Goal: Check status: Check status

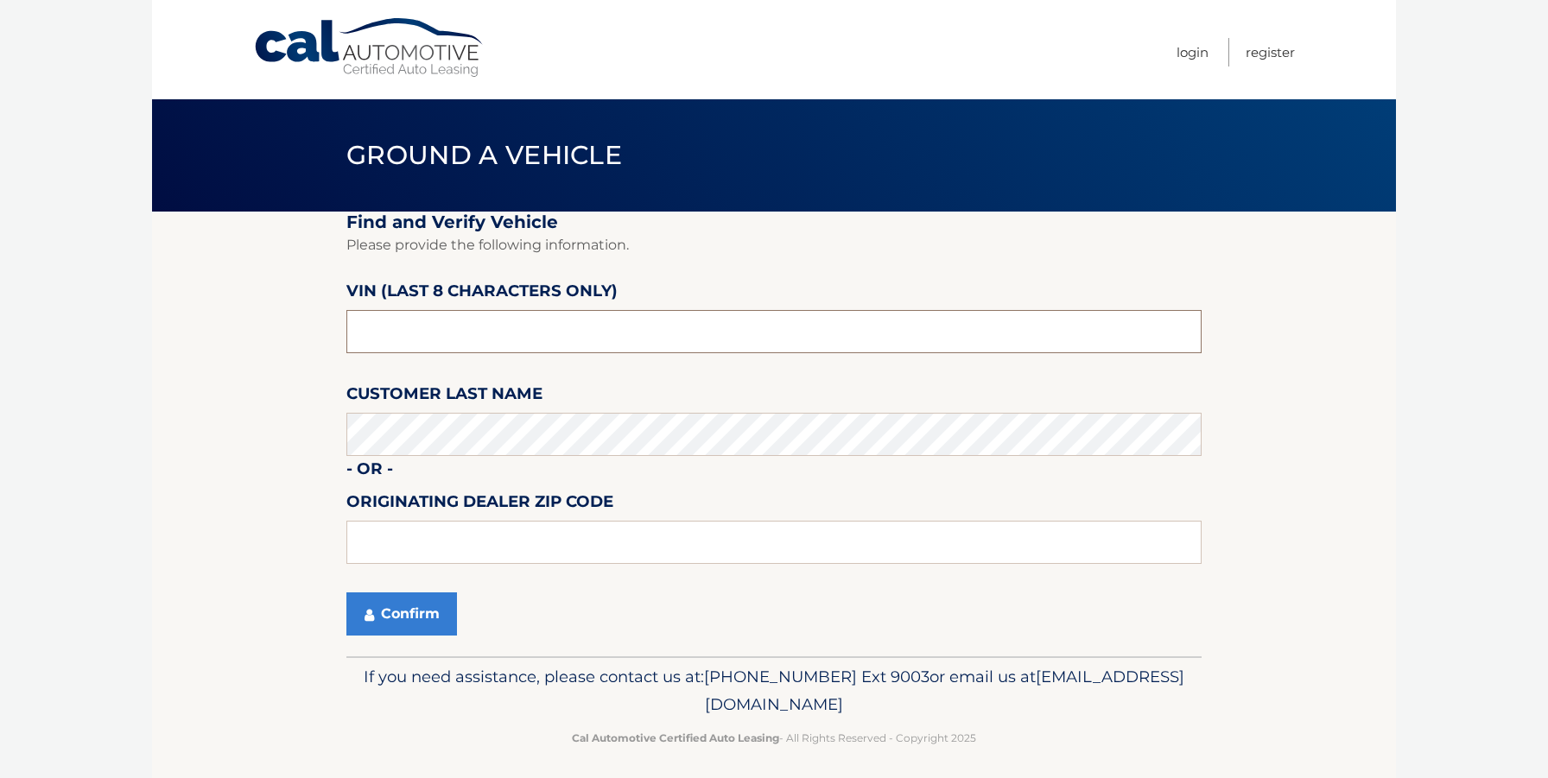
click at [437, 342] on input "text" at bounding box center [773, 331] width 855 height 43
paste input "N8607227"
type input "N8607227"
type input "19"
click at [430, 57] on link "Cal Automotive" at bounding box center [369, 47] width 233 height 61
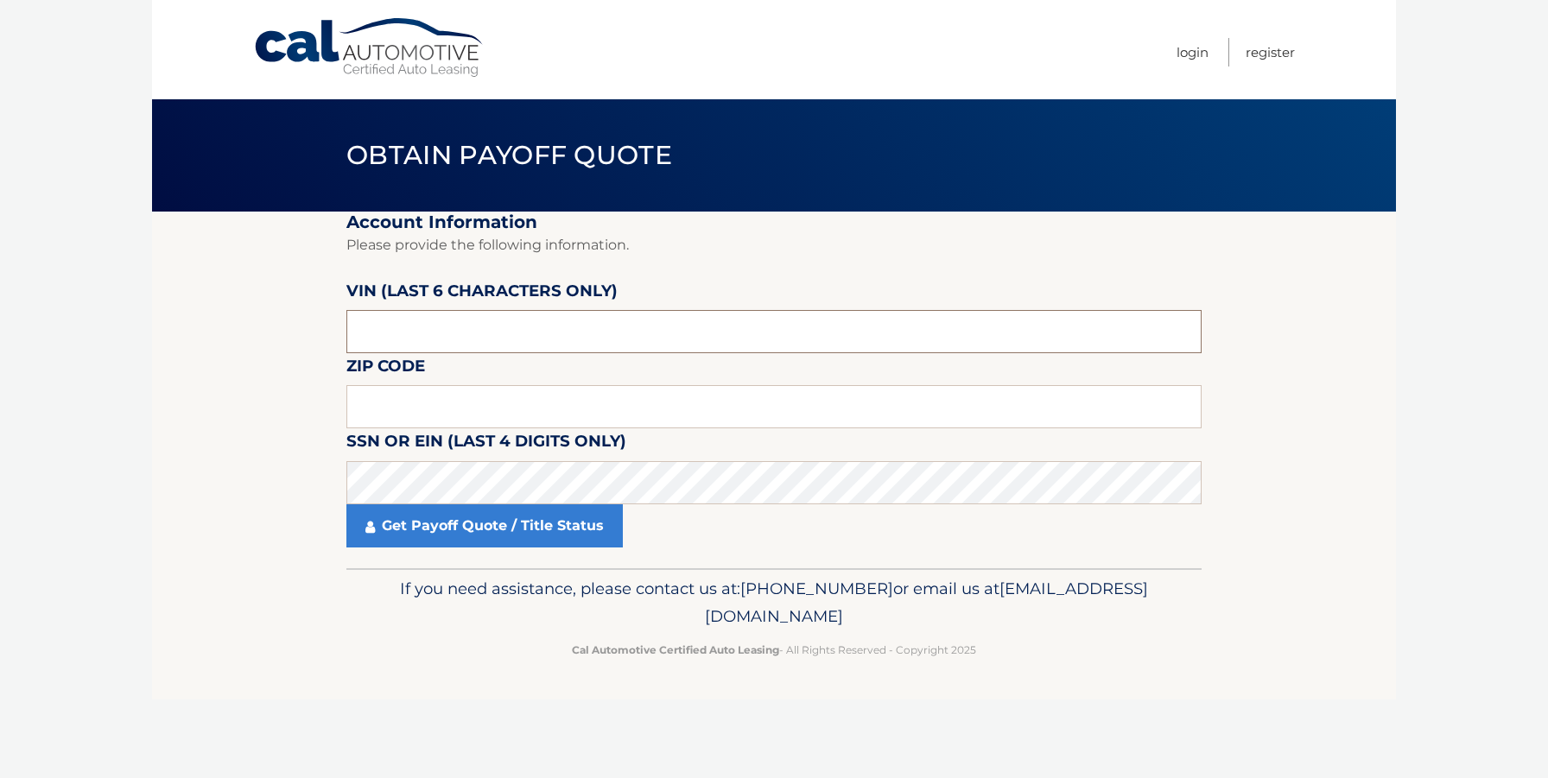
click at [498, 339] on input "text" at bounding box center [773, 331] width 855 height 43
type input "607227"
type input "19036"
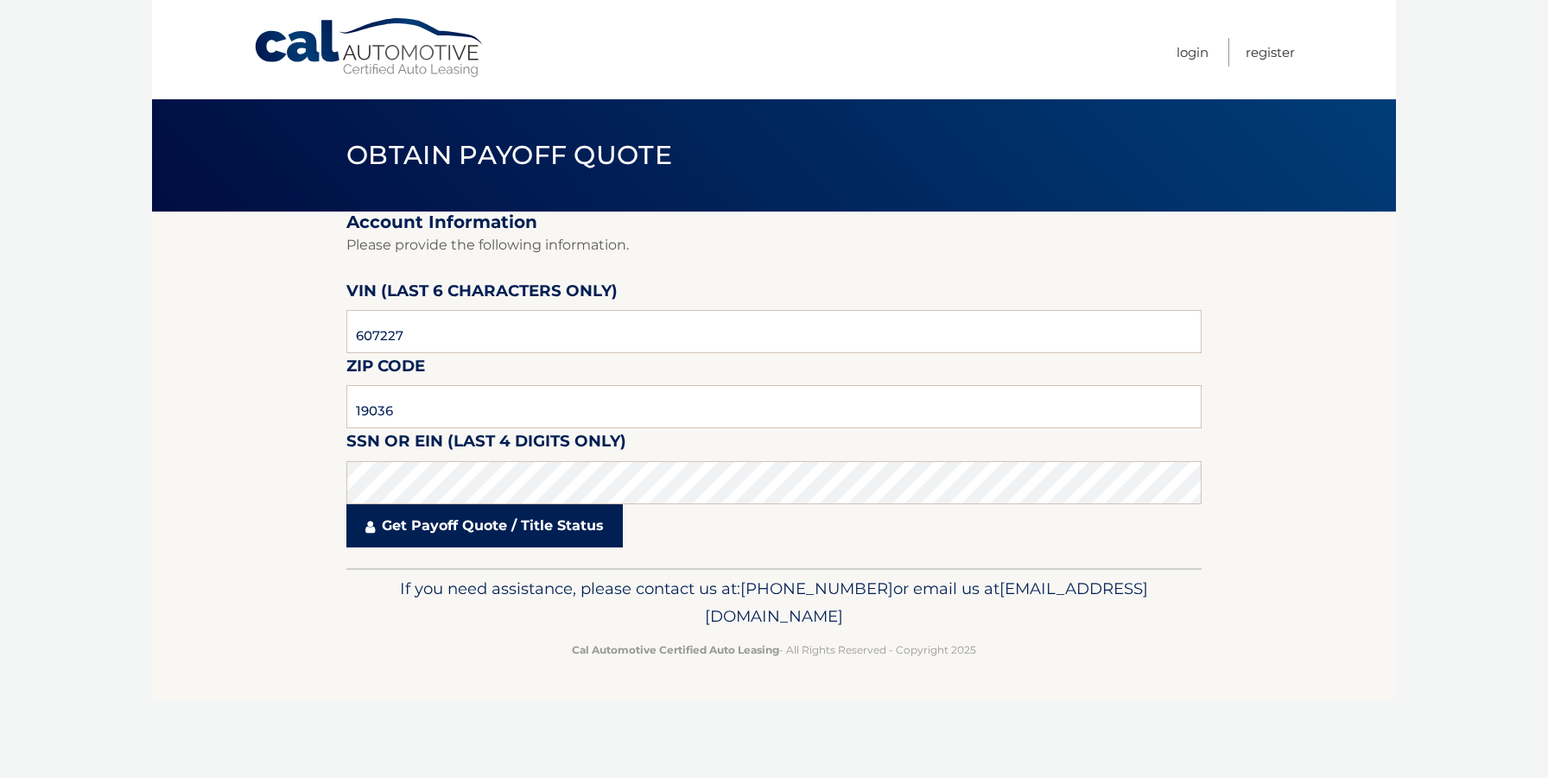
click at [481, 534] on link "Get Payoff Quote / Title Status" at bounding box center [484, 526] width 276 height 43
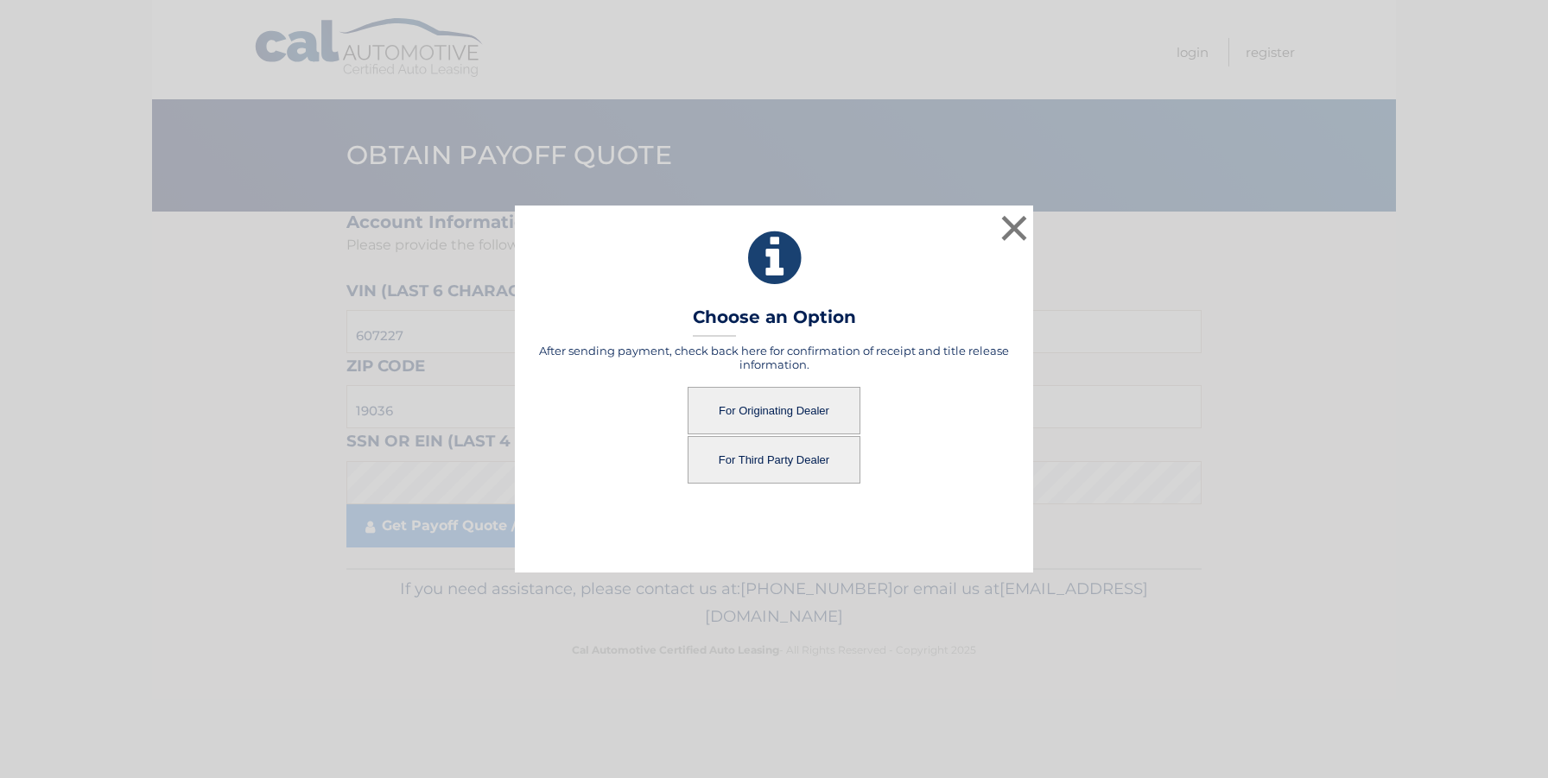
click at [768, 410] on button "For Originating Dealer" at bounding box center [774, 411] width 173 height 48
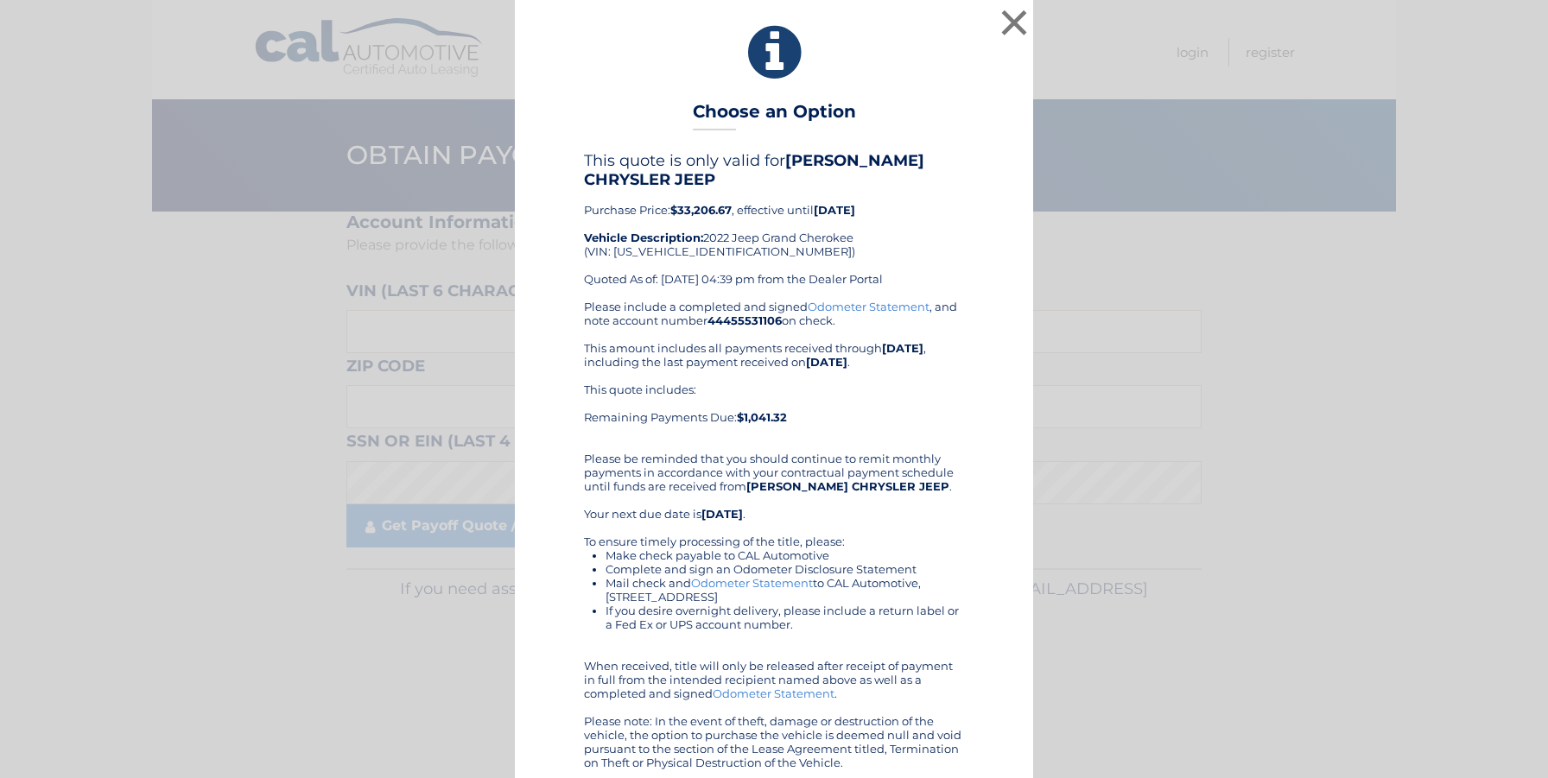
click at [950, 436] on div "This quote includes: Remaining Payments Due: $1,041.32" at bounding box center [774, 410] width 380 height 55
